Goal: Use online tool/utility: Utilize a website feature to perform a specific function

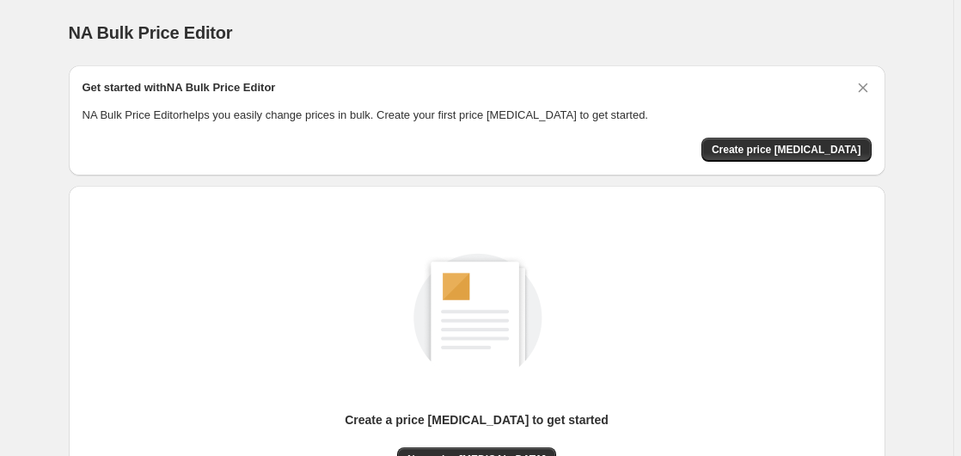
scroll to position [188, 0]
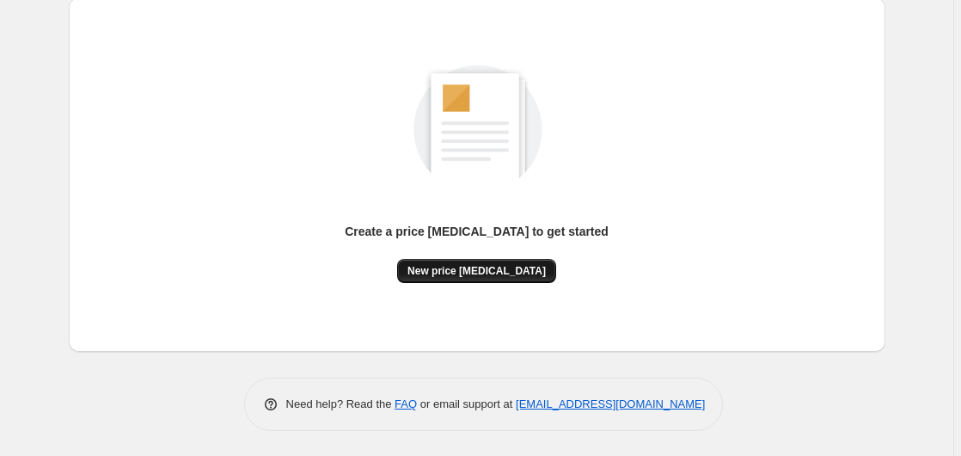
click at [507, 264] on span "New price [MEDICAL_DATA]" at bounding box center [476, 271] width 138 height 14
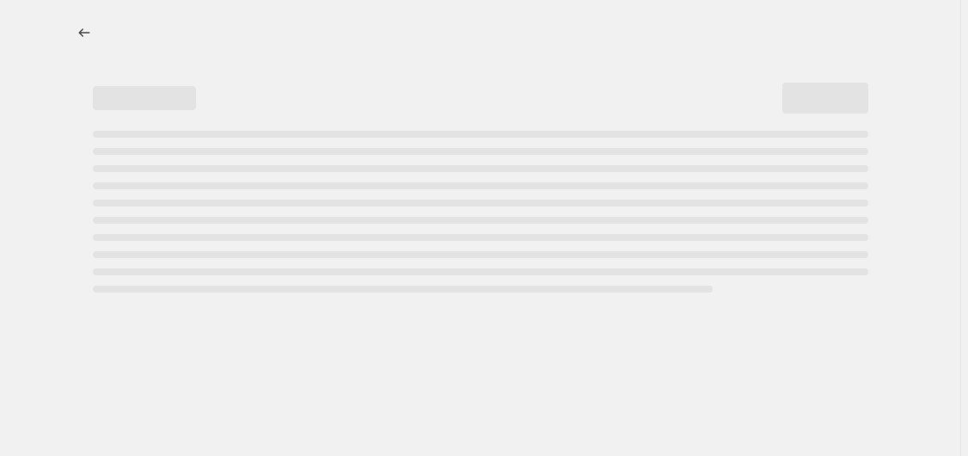
select select "percentage"
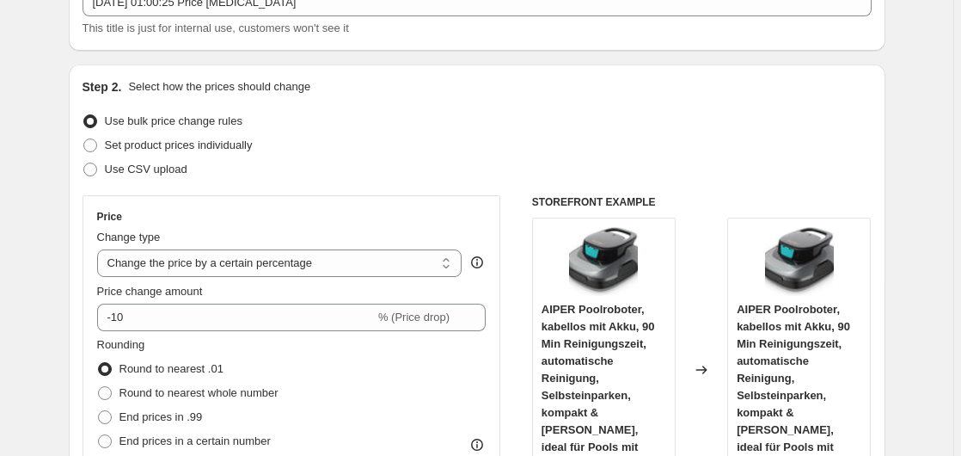
scroll to position [263, 0]
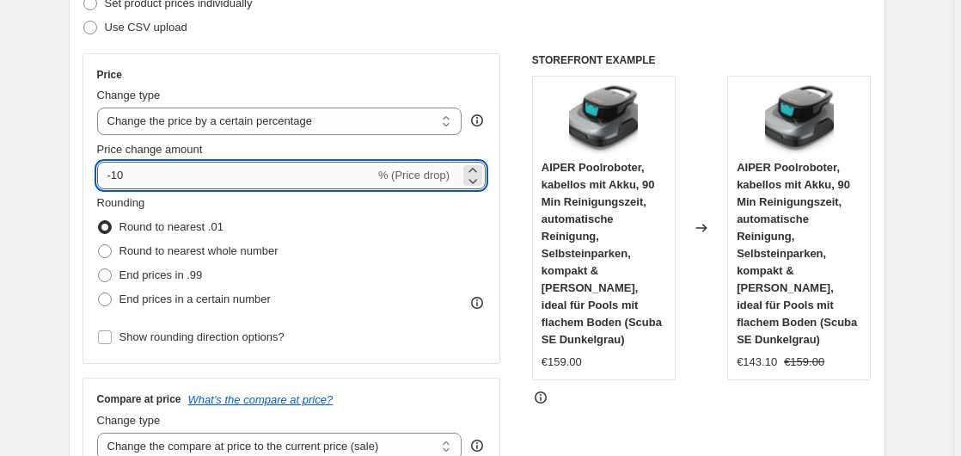
click at [276, 173] on input "-10" at bounding box center [236, 176] width 278 height 28
type input "-1"
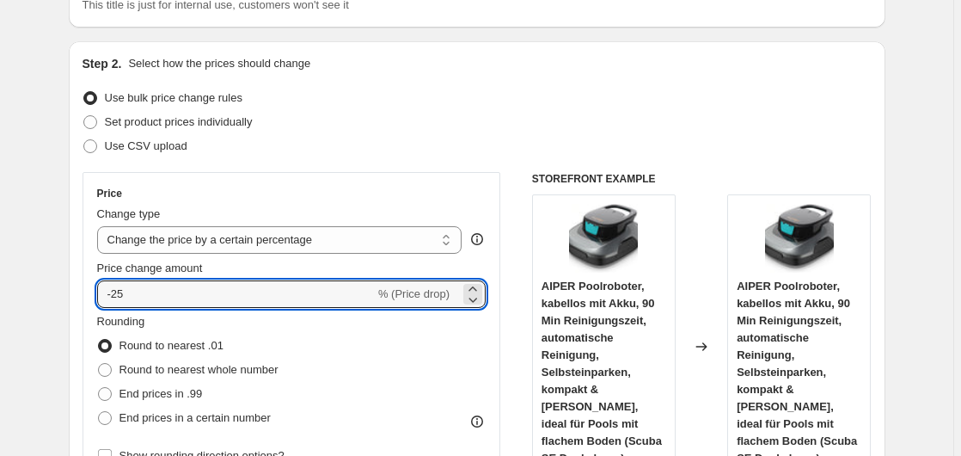
scroll to position [175, 0]
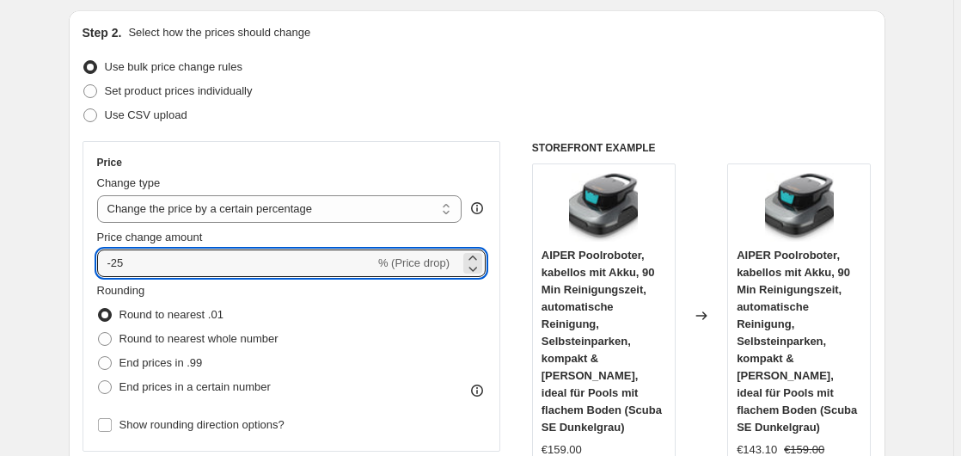
type input "-25"
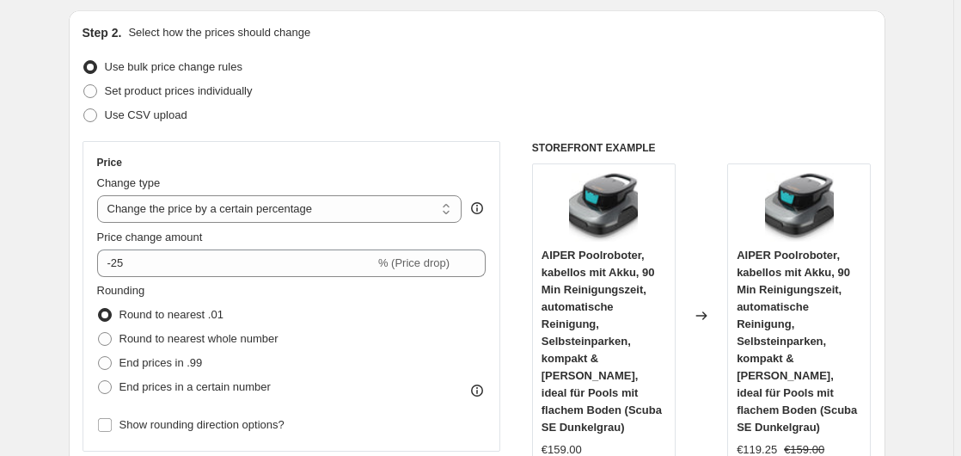
click at [334, 90] on div "Set product prices individually" at bounding box center [477, 91] width 789 height 24
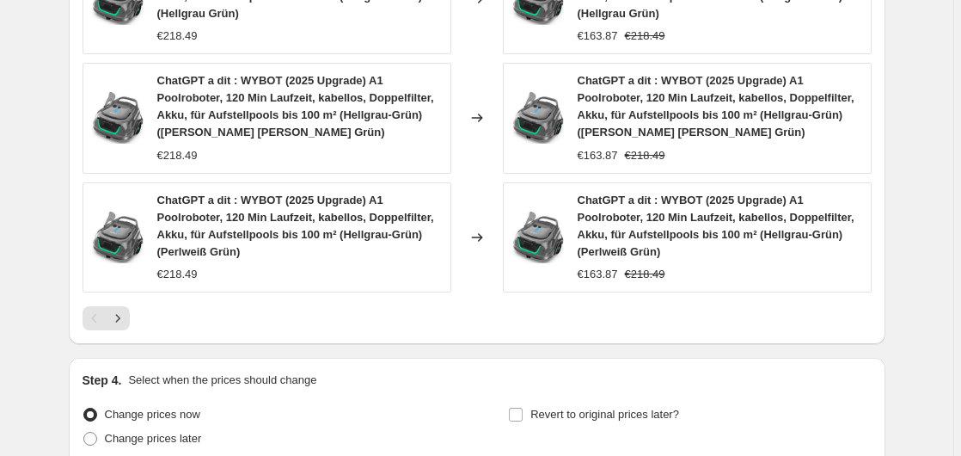
scroll to position [1463, 0]
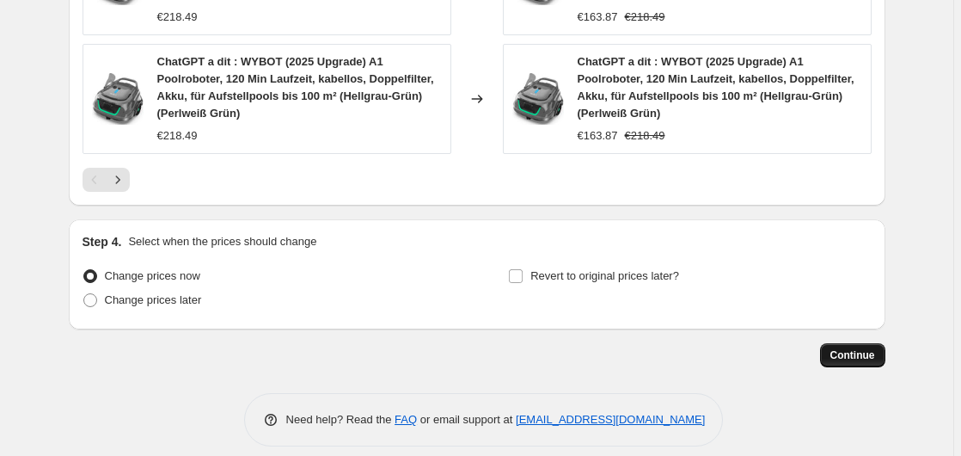
click at [854, 348] on span "Continue" at bounding box center [852, 355] width 45 height 14
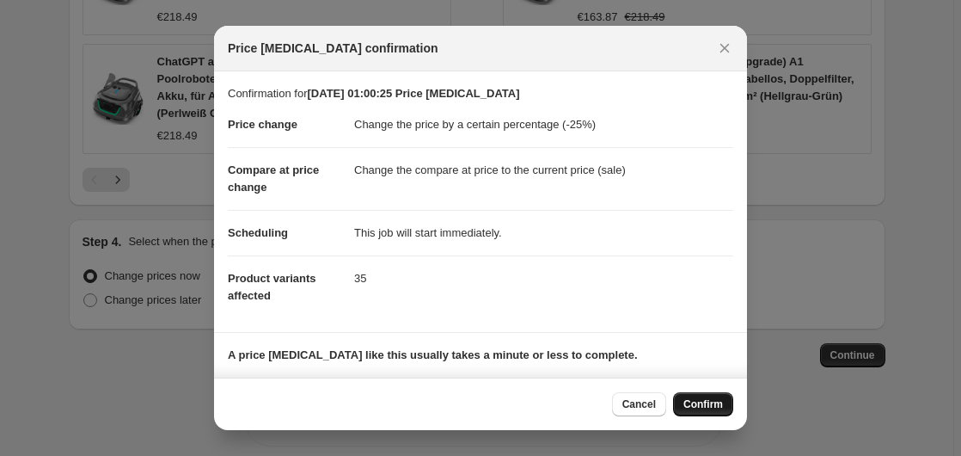
click at [690, 407] on span "Confirm" at bounding box center [703, 404] width 40 height 14
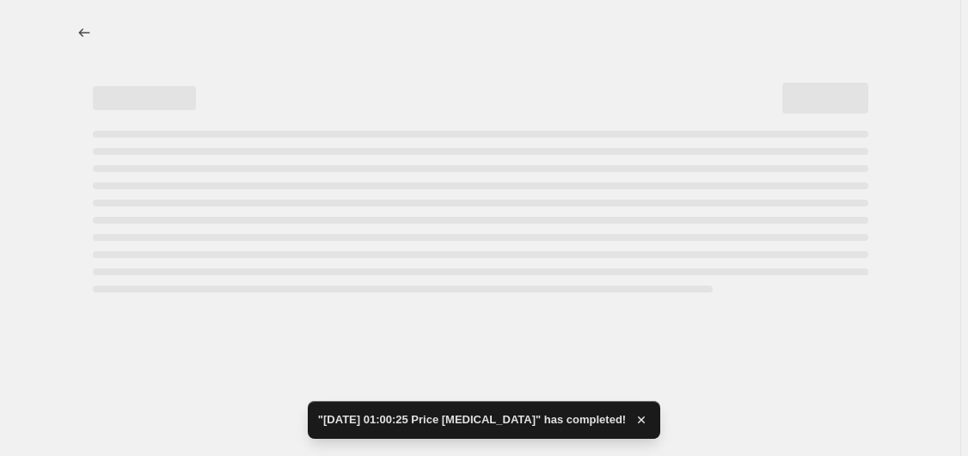
select select "percentage"
